Goal: Navigation & Orientation: Find specific page/section

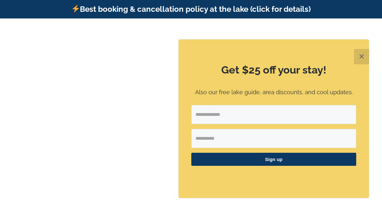
click at [366, 56] on button "✕" at bounding box center [361, 56] width 15 height 15
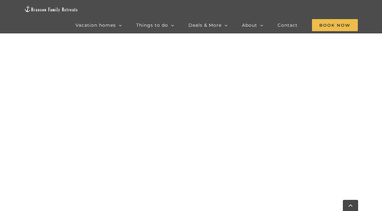
scroll to position [275, 0]
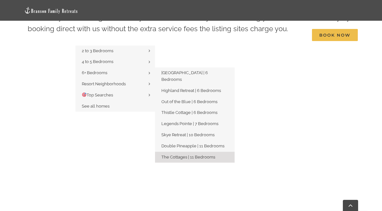
click at [180, 155] on span "The Cottages | 11 Bedrooms" at bounding box center [188, 157] width 54 height 5
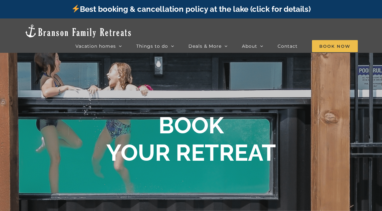
scroll to position [275, 0]
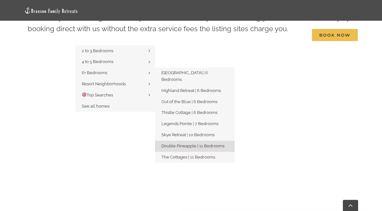
click at [185, 144] on span "Double Pineapple | 11 Bedrooms" at bounding box center [192, 146] width 63 height 5
